Goal: Find specific page/section: Find specific page/section

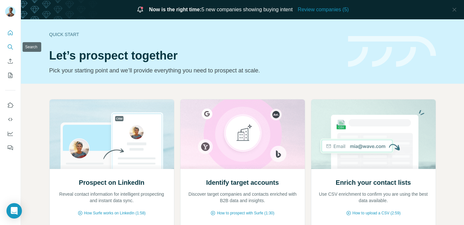
click at [10, 44] on icon "Search" at bounding box center [10, 47] width 6 height 6
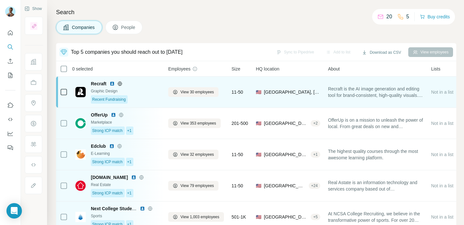
click at [152, 88] on div "Recraft Graphic Design Recent Fundraising" at bounding box center [126, 92] width 70 height 23
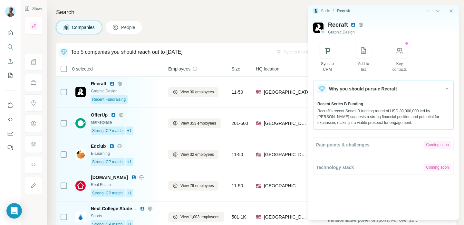
click at [407, 91] on button "Why you should pursue Recraft" at bounding box center [384, 89] width 140 height 17
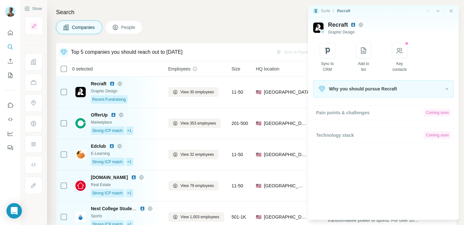
click at [407, 91] on button "Why you should pursue Recraft" at bounding box center [384, 89] width 140 height 17
